Goal: Navigation & Orientation: Find specific page/section

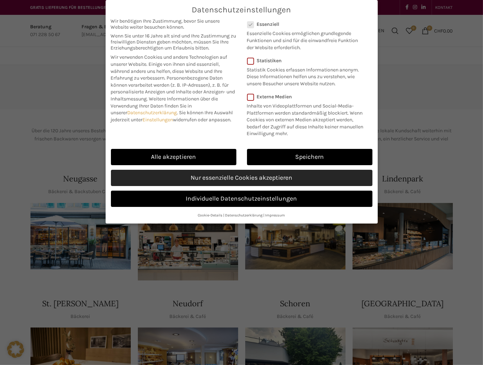
click at [221, 186] on link "Nur essenzielle Cookies akzeptieren" at bounding box center [241, 178] width 261 height 16
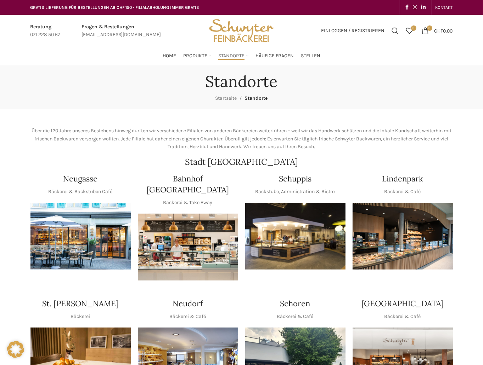
click at [299, 235] on img "1 / 1" at bounding box center [295, 236] width 100 height 67
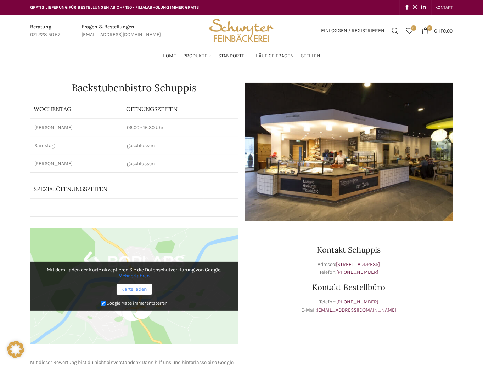
click at [133, 291] on link "Karte laden" at bounding box center [133, 289] width 35 height 11
